Goal: Register for event/course

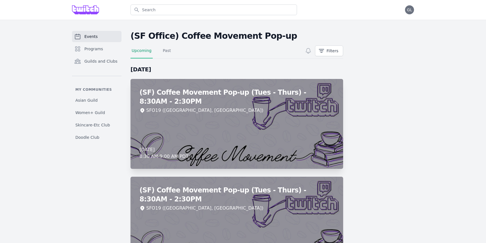
click at [273, 131] on div "(SF) Coffee Movement Pop-up (Tues - Thurs) - 8:30AM - 2:30PM SFO19 ([GEOGRAPHIC…" at bounding box center [237, 124] width 213 height 90
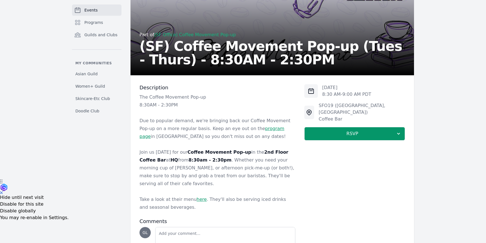
scroll to position [65, 0]
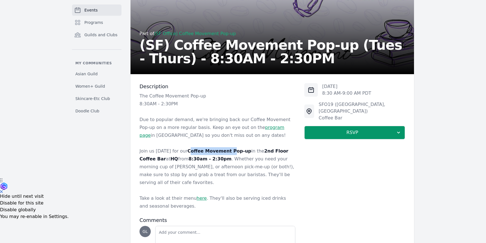
drag, startPoint x: 183, startPoint y: 150, endPoint x: 221, endPoint y: 150, distance: 38.0
click at [221, 150] on strong "Coffee Movement Pop-up" at bounding box center [220, 151] width 64 height 5
copy strong "Coffee Movement"
click at [197, 196] on link "here" at bounding box center [202, 198] width 10 height 5
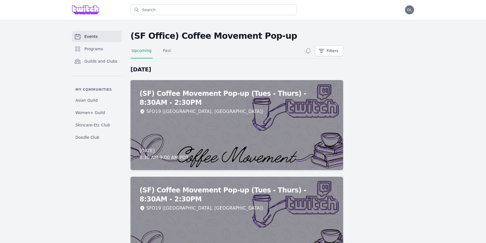
click at [96, 39] on span "Events" at bounding box center [90, 37] width 13 height 6
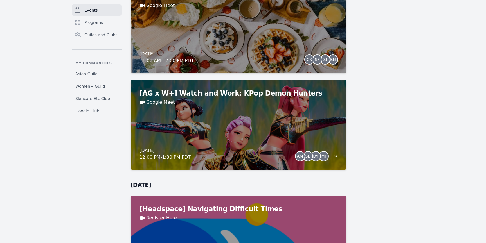
scroll to position [1245, 0]
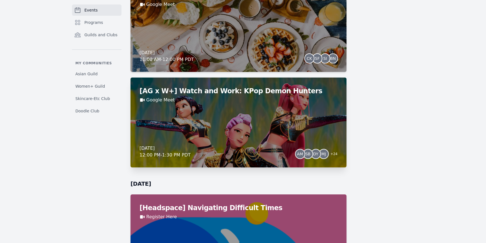
click at [277, 121] on div "[AG x W+] Watch and Work: KPop Demon Hunters Google Meet Friday, August 29, 202…" at bounding box center [239, 123] width 216 height 90
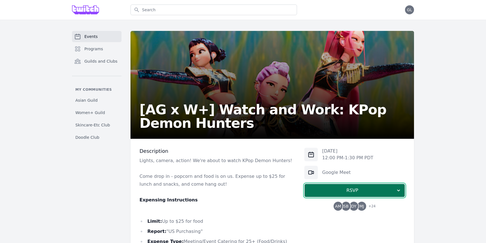
click at [344, 190] on span "RSVP" at bounding box center [352, 190] width 87 height 7
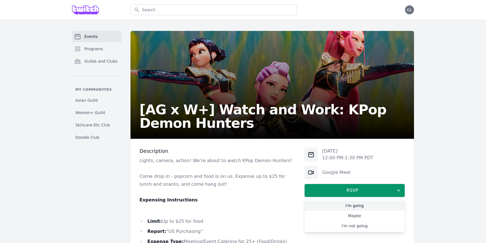
click at [347, 207] on link "I'm going" at bounding box center [354, 206] width 101 height 10
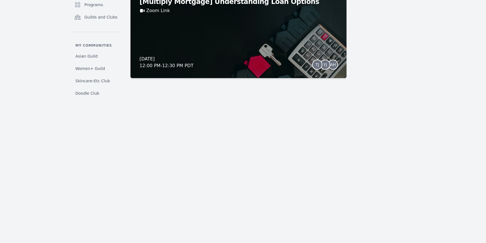
scroll to position [5389, 0]
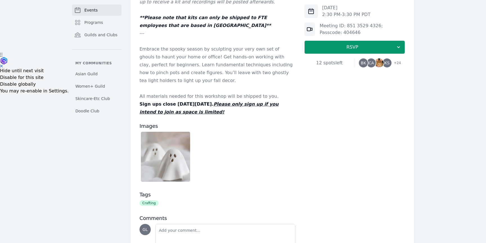
scroll to position [192, 0]
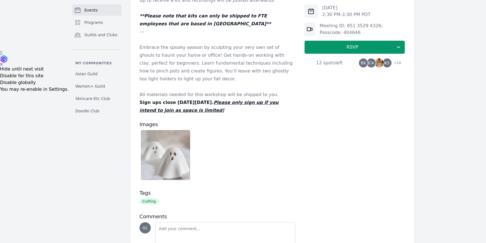
click at [181, 164] on img at bounding box center [165, 155] width 49 height 50
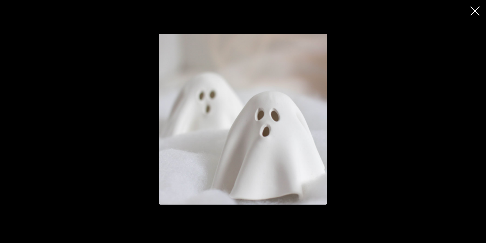
click at [477, 12] on icon "button" at bounding box center [475, 10] width 9 height 9
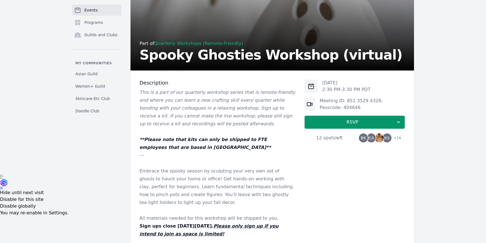
scroll to position [0, 0]
